Goal: Task Accomplishment & Management: Manage account settings

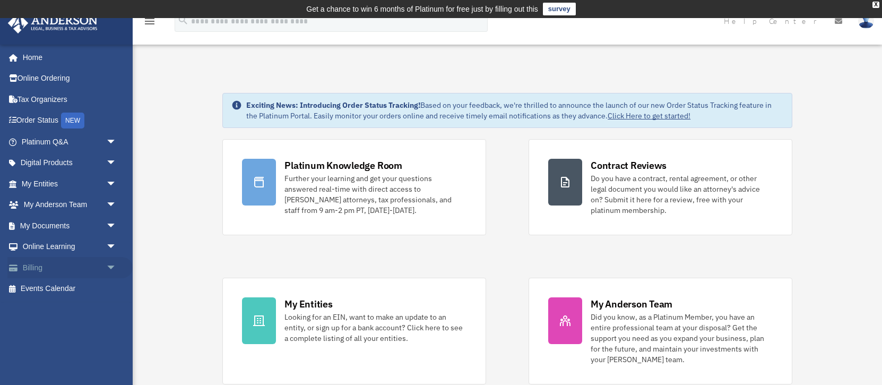
click at [106, 265] on span "arrow_drop_down" at bounding box center [116, 268] width 21 height 22
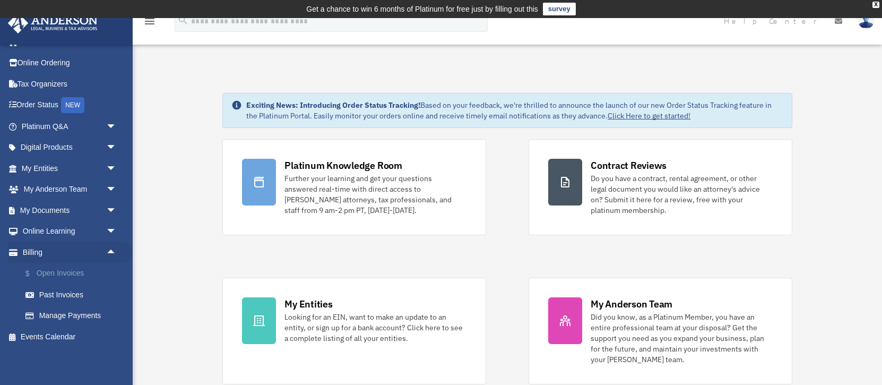
click at [76, 274] on link "$ Open Invoices" at bounding box center [74, 274] width 118 height 22
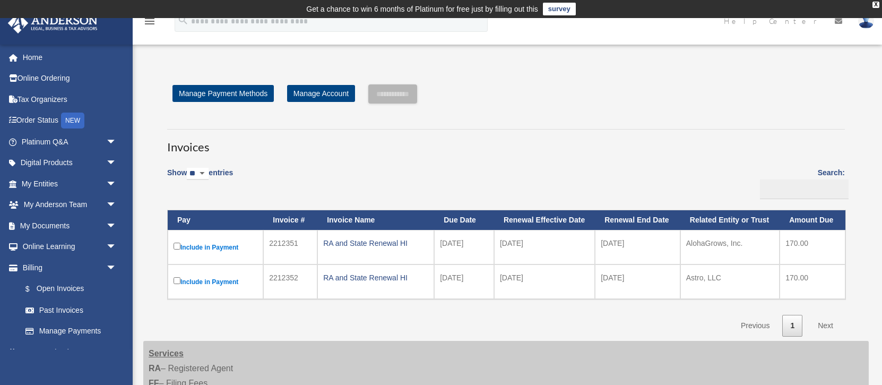
click at [866, 25] on img at bounding box center [866, 20] width 16 height 15
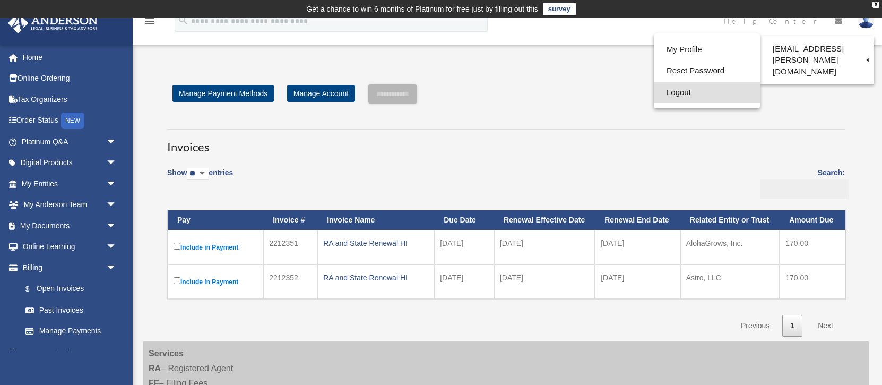
click at [681, 92] on link "Logout" at bounding box center [707, 93] width 106 height 22
